Goal: Check status

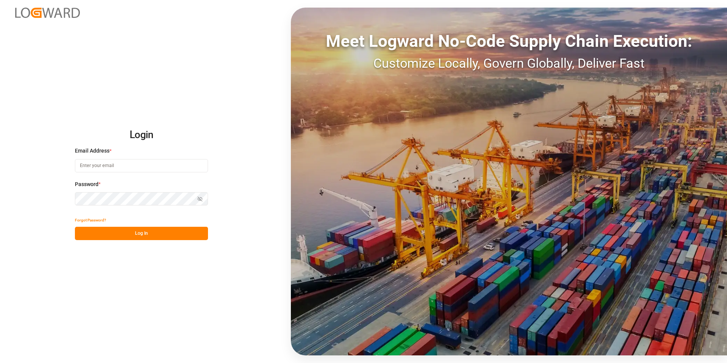
type input "[PERSON_NAME][EMAIL_ADDRESS][DOMAIN_NAME]"
click at [153, 232] on button "Log In" at bounding box center [141, 233] width 133 height 13
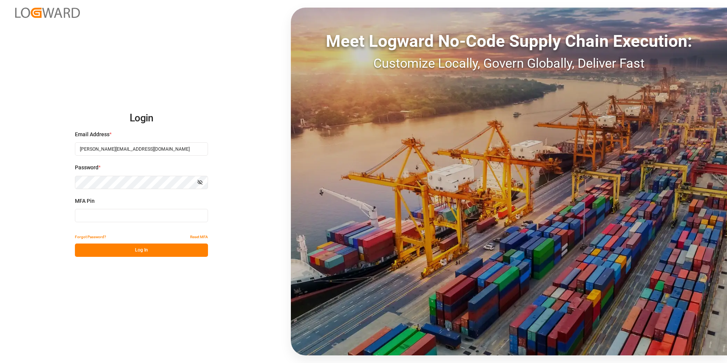
click at [110, 214] on input at bounding box center [141, 215] width 133 height 13
type input "558255"
click at [116, 252] on button "Log In" at bounding box center [141, 249] width 133 height 13
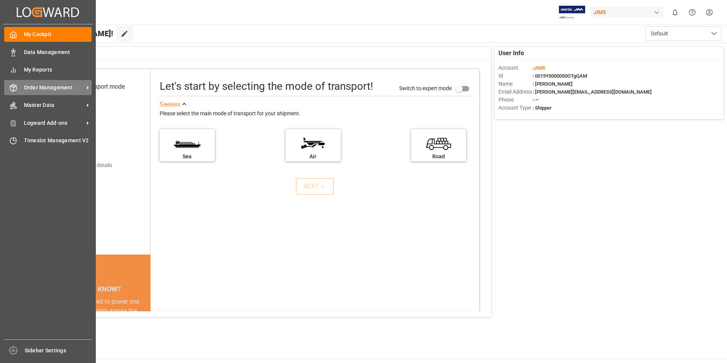
click at [75, 88] on span "Order Management" at bounding box center [54, 88] width 60 height 8
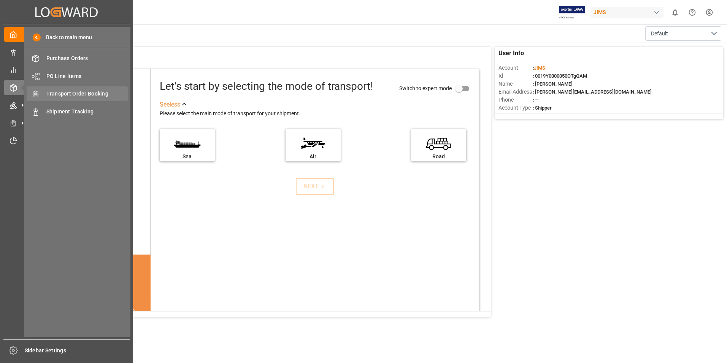
click at [85, 92] on span "Transport Order Booking" at bounding box center [87, 94] width 82 height 8
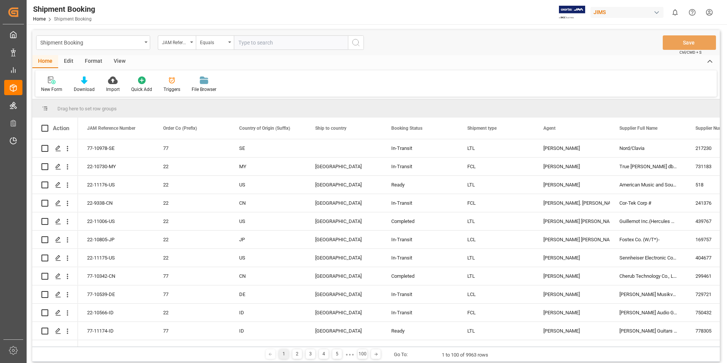
click at [235, 44] on input "text" at bounding box center [291, 42] width 114 height 14
type input "77-10818-gb"
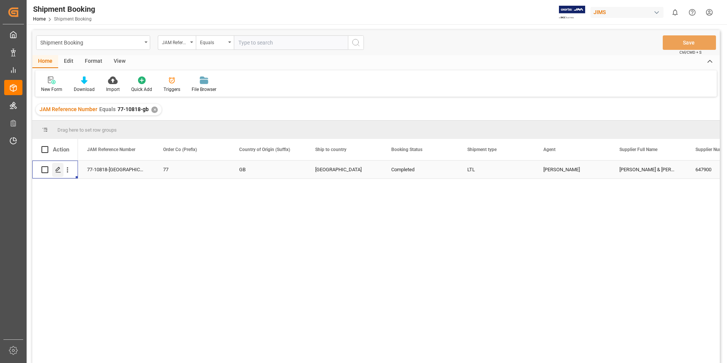
click at [57, 169] on polygon "Press SPACE to select this row." at bounding box center [58, 169] width 4 height 4
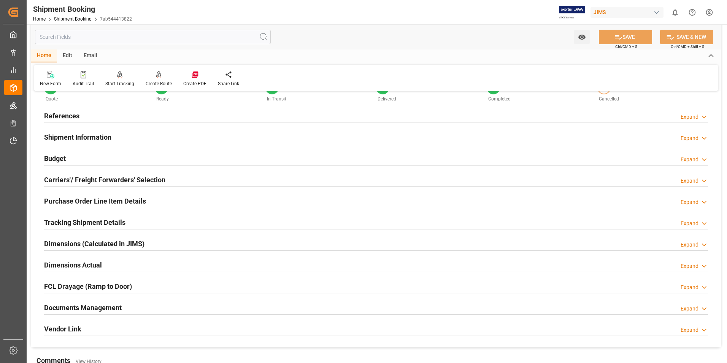
scroll to position [165, 0]
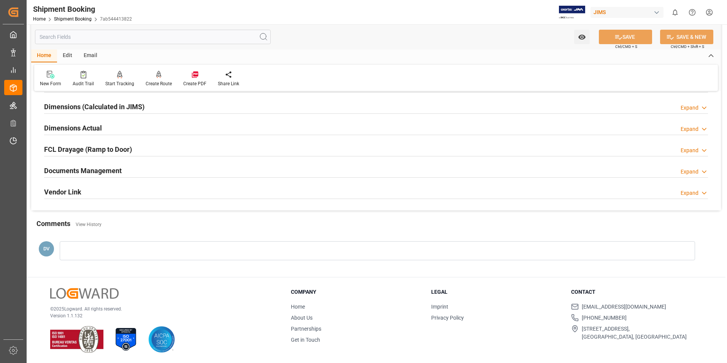
click at [701, 170] on icon at bounding box center [705, 172] width 8 height 8
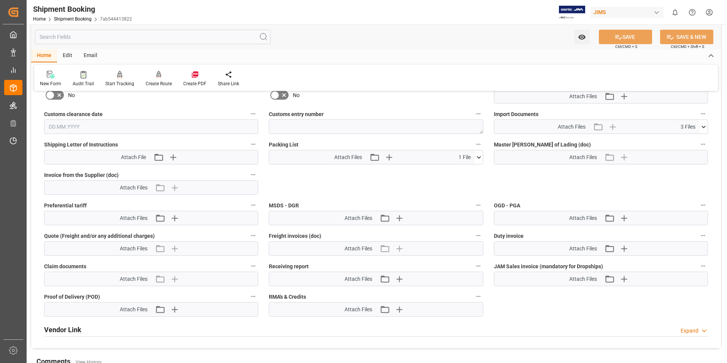
scroll to position [318, 0]
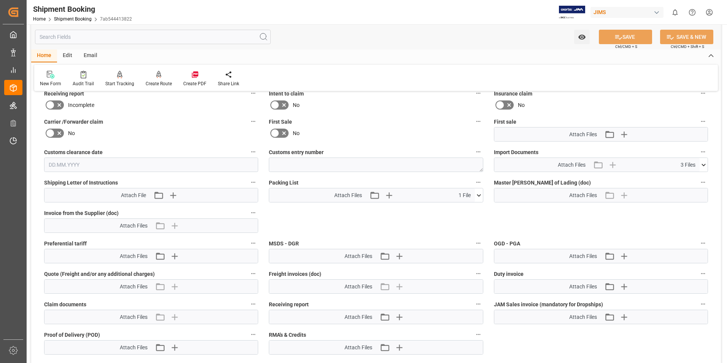
click at [703, 164] on icon at bounding box center [704, 165] width 8 height 8
click at [700, 186] on icon at bounding box center [699, 186] width 7 height 5
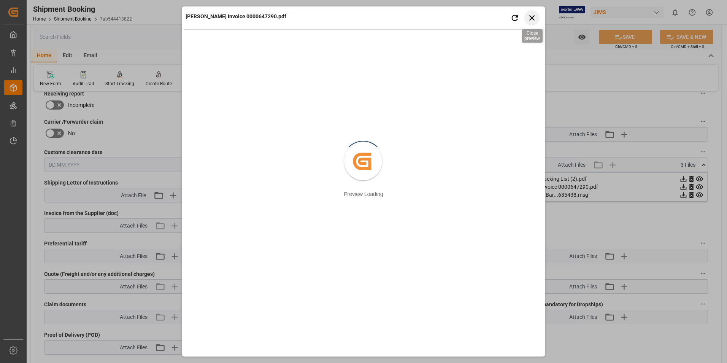
click at [528, 16] on icon "button" at bounding box center [533, 18] width 10 height 10
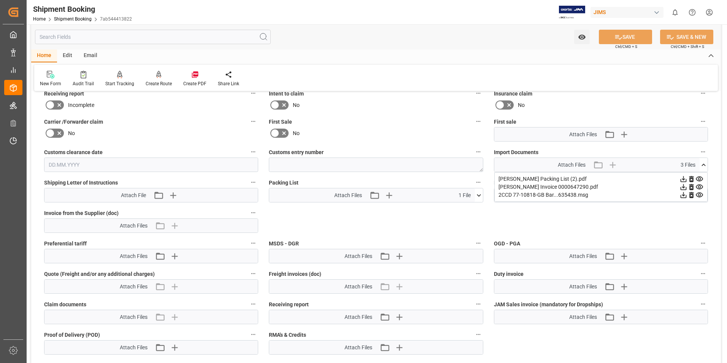
click at [684, 186] on icon at bounding box center [684, 187] width 6 height 6
